Goal: Task Accomplishment & Management: Use online tool/utility

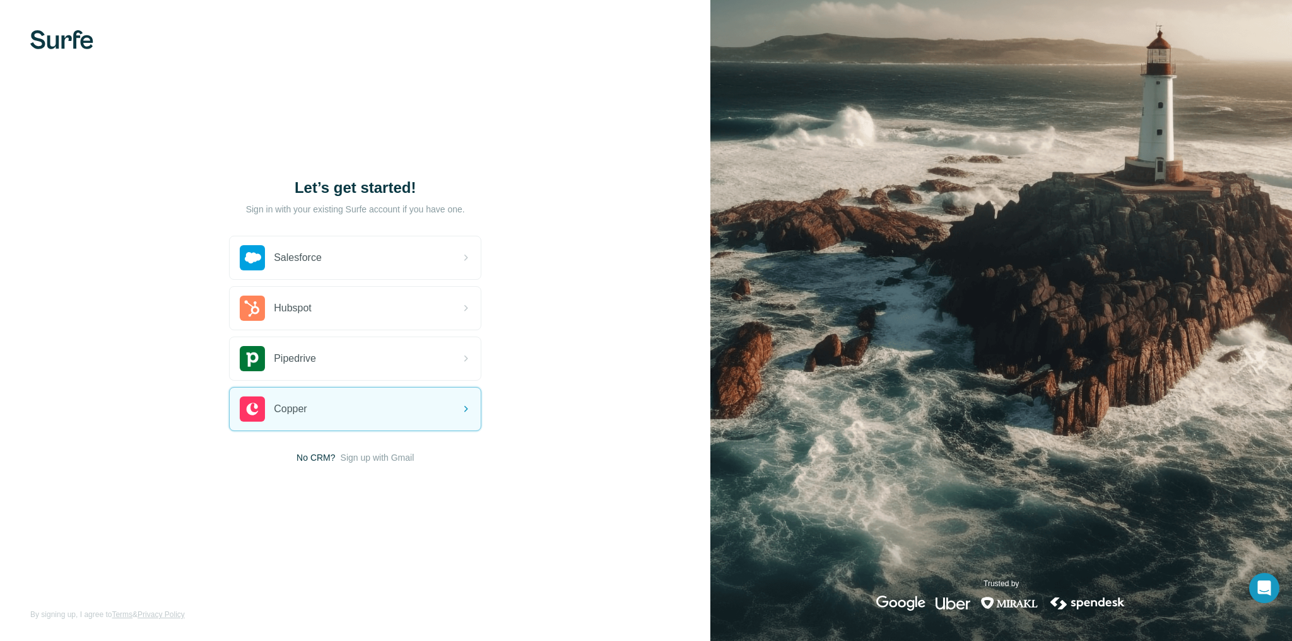
click at [323, 465] on div "Let’s get started! Sign in with your existing Surfe account if you have one. Sa…" at bounding box center [355, 320] width 710 height 641
click at [367, 457] on span "Sign up with Gmail" at bounding box center [378, 458] width 74 height 13
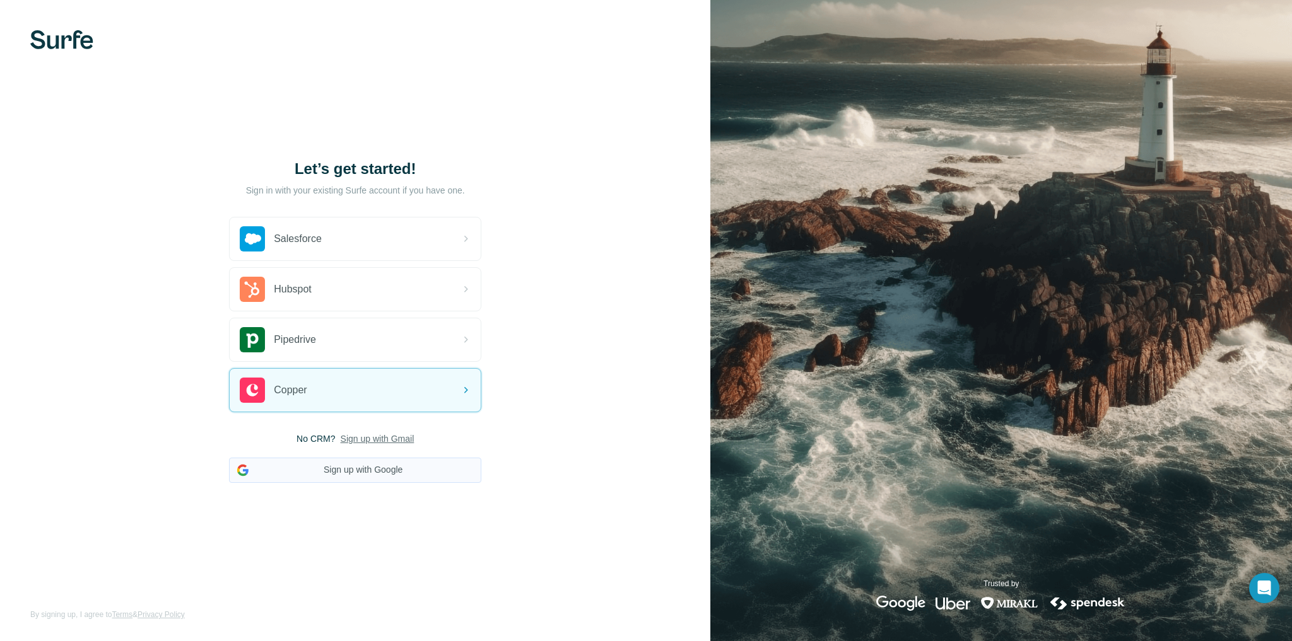
click at [366, 470] on button "Sign up with Google" at bounding box center [355, 470] width 252 height 25
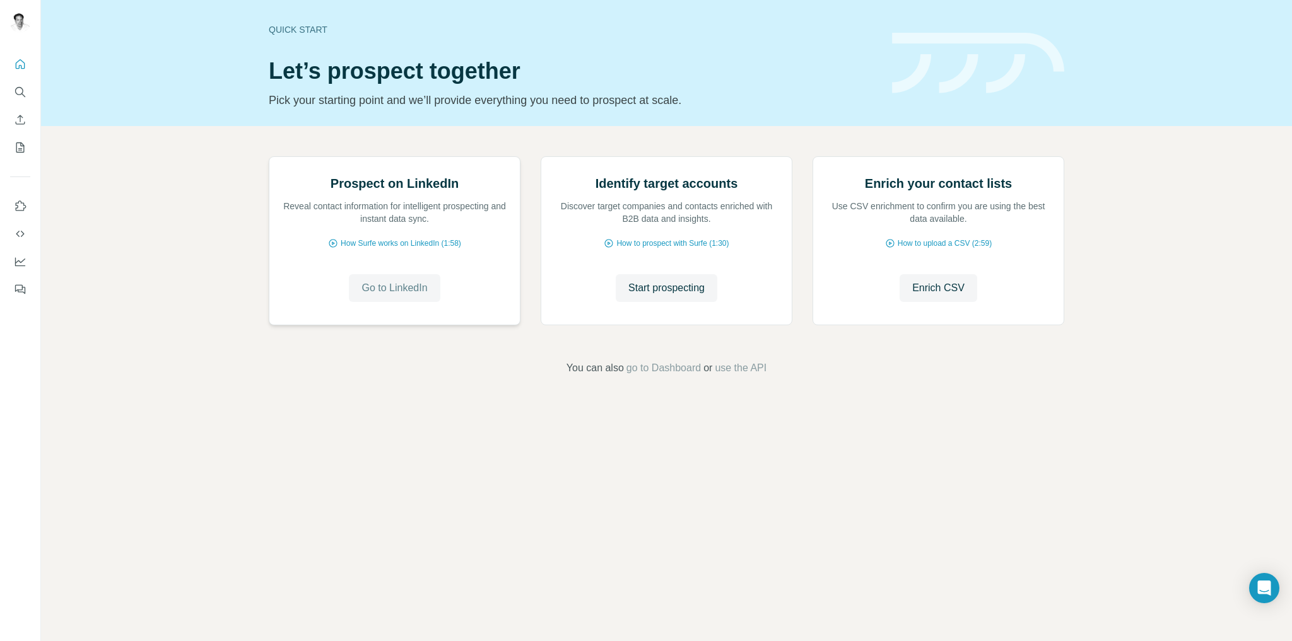
click at [403, 296] on span "Go to LinkedIn" at bounding box center [394, 288] width 66 height 15
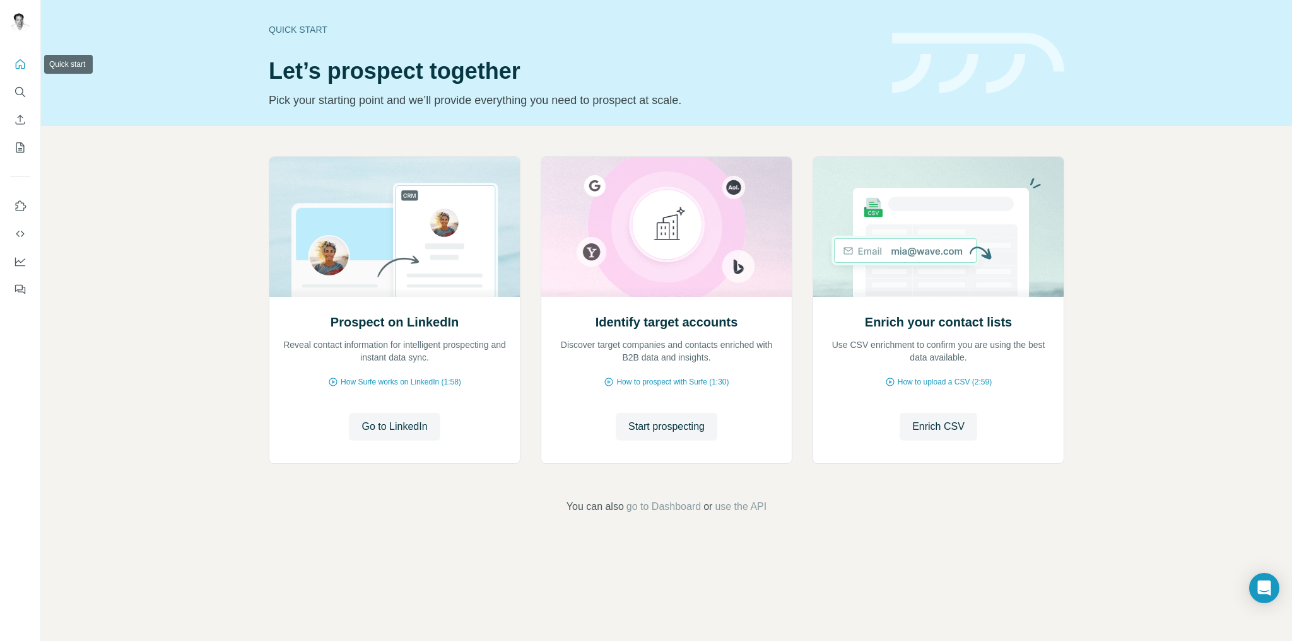
click at [18, 64] on icon "Quick start" at bounding box center [20, 64] width 13 height 13
click at [18, 88] on icon "Search" at bounding box center [19, 91] width 8 height 8
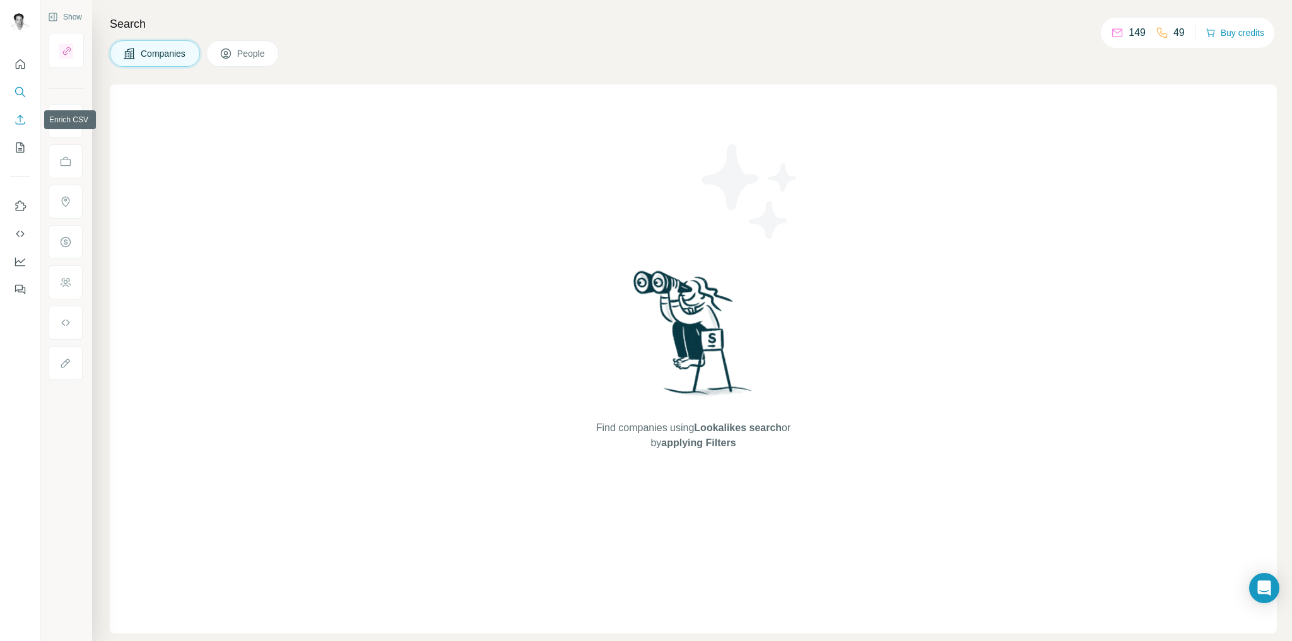
click at [20, 117] on icon "Enrich CSV" at bounding box center [20, 120] width 13 height 13
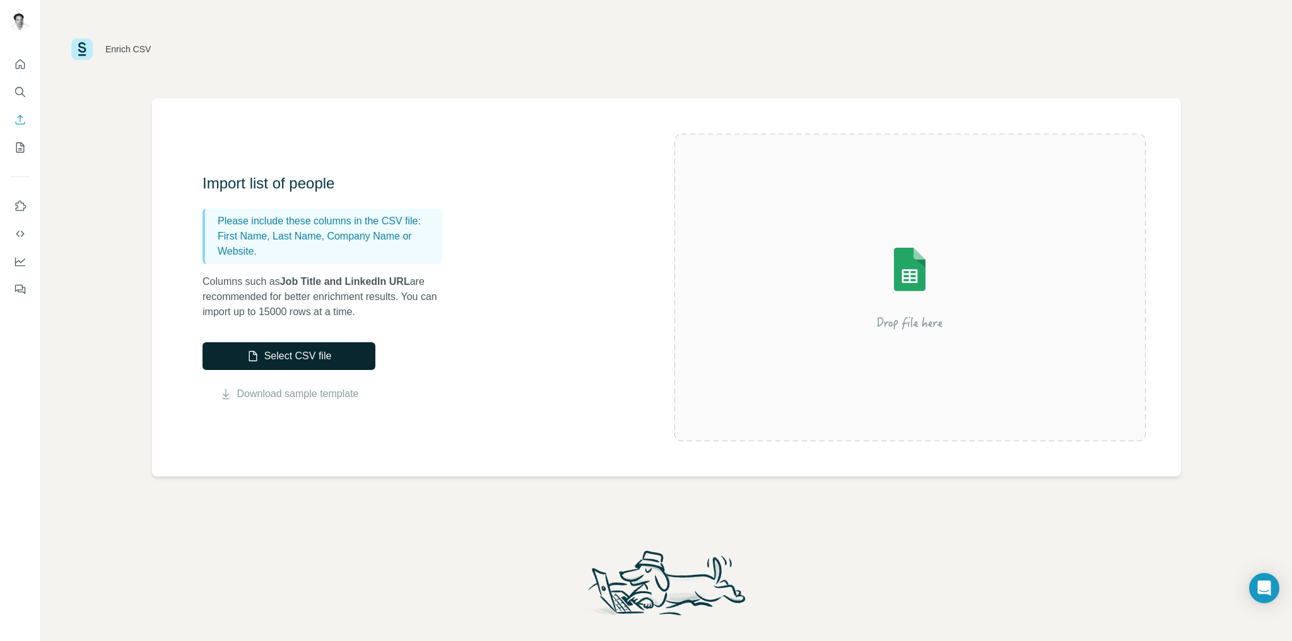
click at [281, 358] on button "Select CSV file" at bounding box center [288, 356] width 173 height 28
click at [18, 114] on icon "Enrich CSV" at bounding box center [20, 120] width 13 height 13
click at [18, 145] on icon "My lists" at bounding box center [20, 147] width 13 height 13
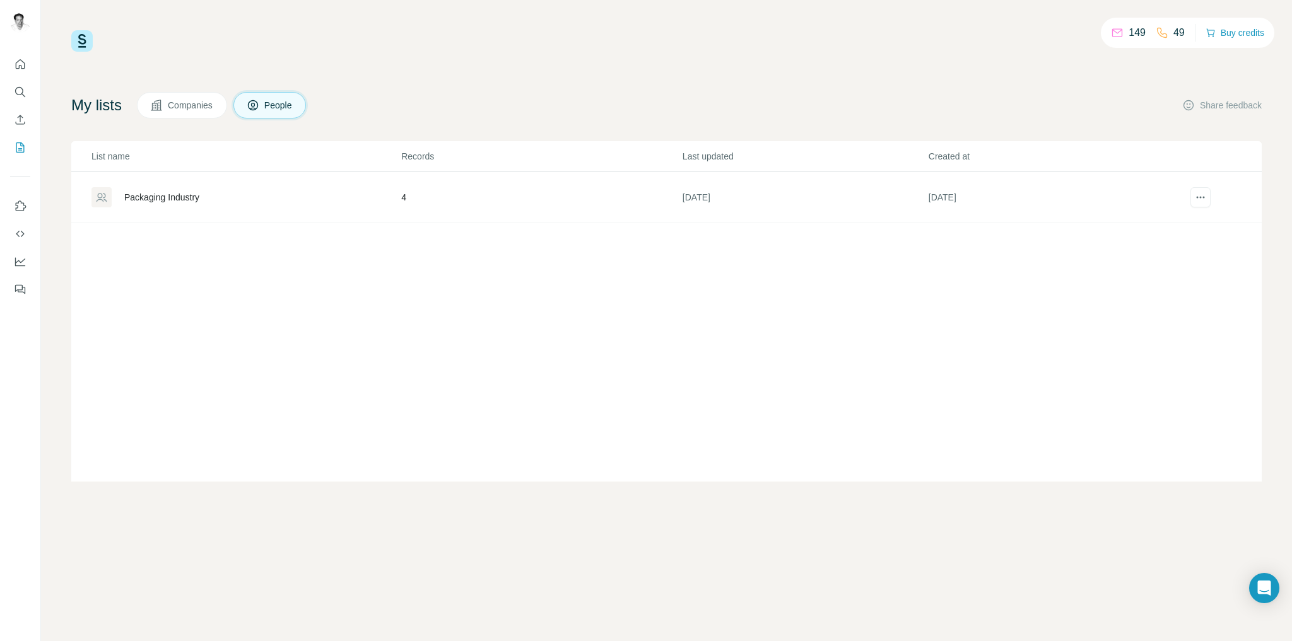
click at [192, 108] on span "Companies" at bounding box center [191, 105] width 46 height 13
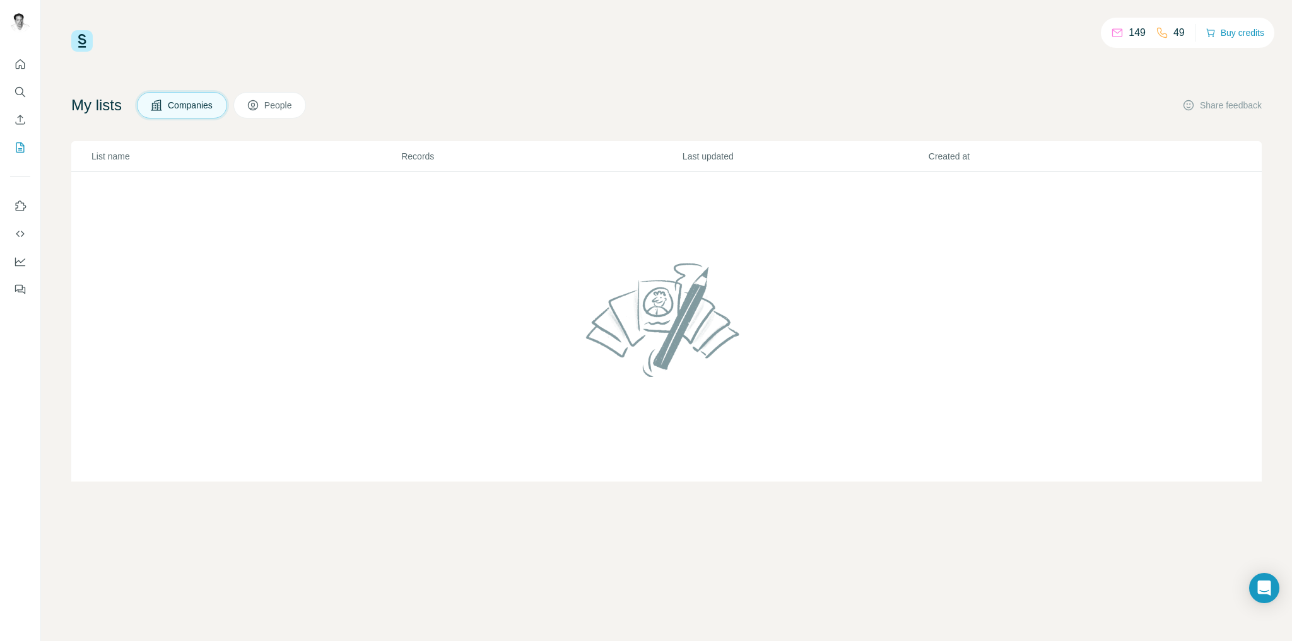
click at [306, 95] on button "People" at bounding box center [269, 105] width 73 height 26
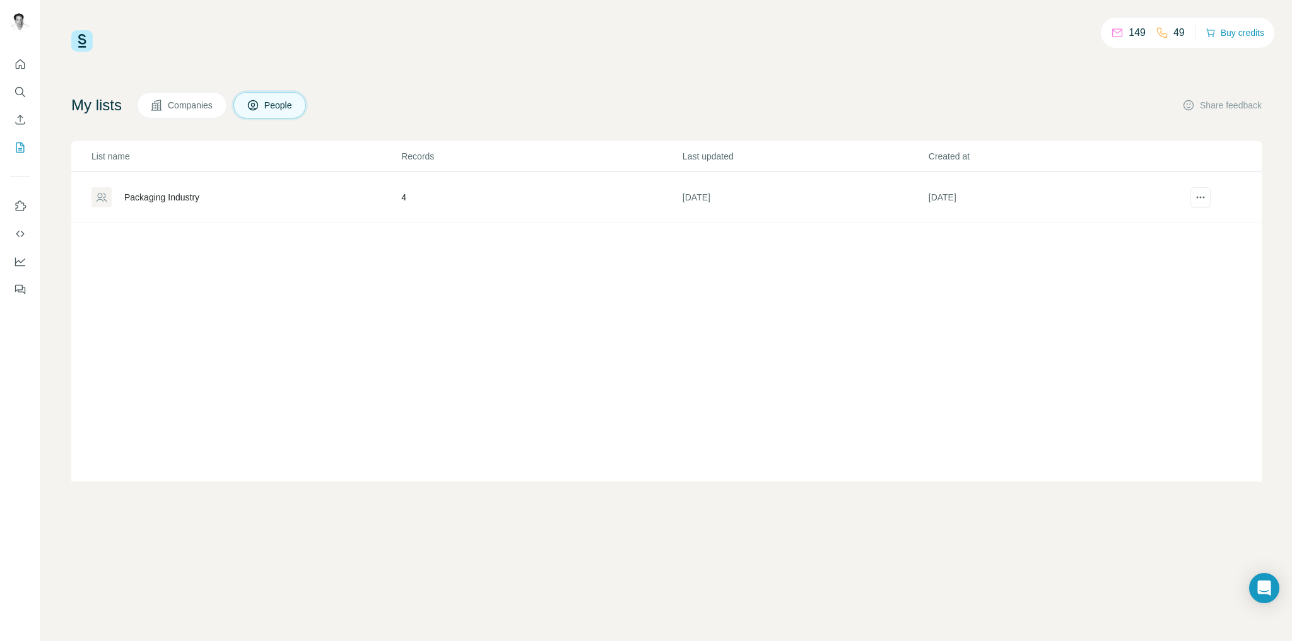
click at [968, 35] on div "149 49 Buy credits" at bounding box center [666, 40] width 1190 height 21
click at [16, 206] on icon "Use Surfe on LinkedIn" at bounding box center [20, 206] width 13 height 13
click at [18, 257] on icon "Dashboard" at bounding box center [20, 261] width 13 height 13
